Goal: Complete application form

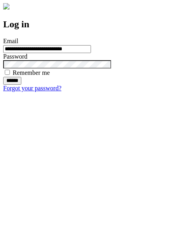
type input "**********"
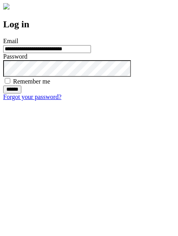
click at [21, 93] on input "******" at bounding box center [12, 89] width 18 height 8
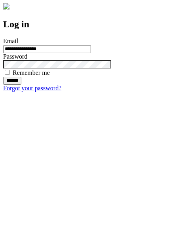
type input "**********"
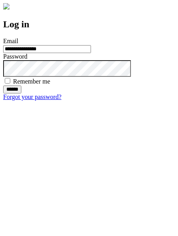
click at [21, 93] on input "******" at bounding box center [12, 89] width 18 height 8
